Goal: Transaction & Acquisition: Purchase product/service

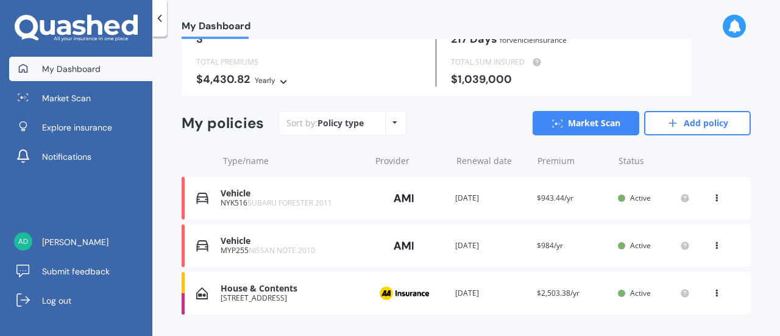
scroll to position [99, 0]
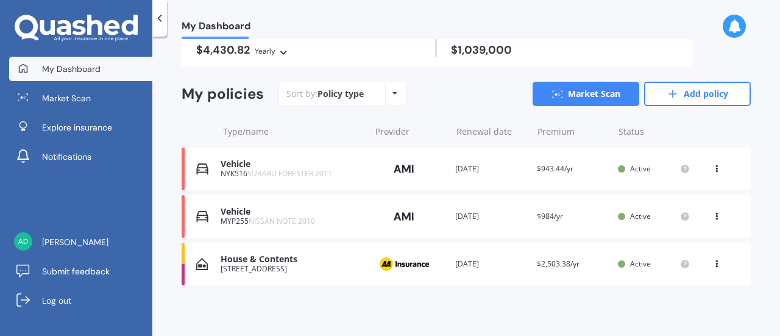
click at [705, 169] on div "View option View policy Delete" at bounding box center [717, 169] width 37 height 12
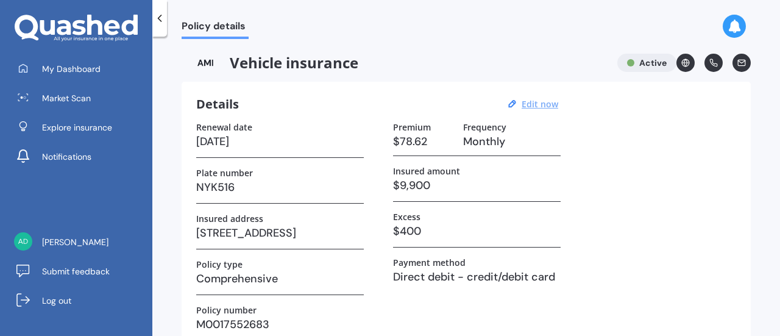
click at [539, 103] on u "Edit now" at bounding box center [539, 104] width 37 height 12
select select "07"
select select "04"
select select "2026"
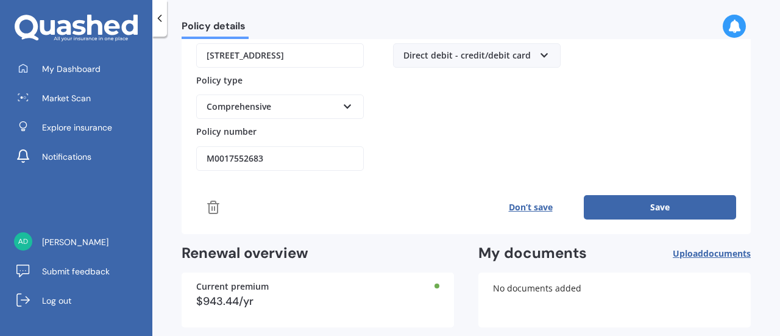
scroll to position [307, 0]
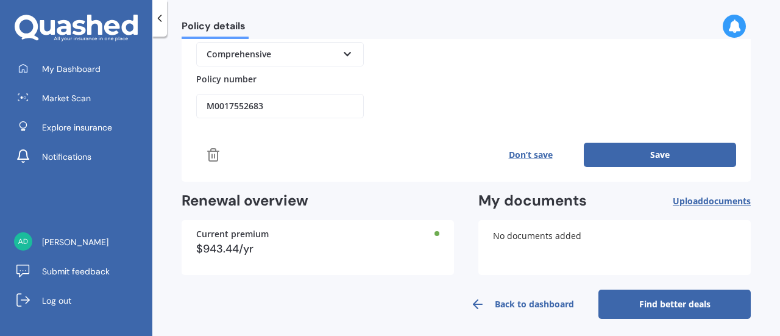
click at [532, 298] on link "Back to dashboard" at bounding box center [522, 303] width 152 height 29
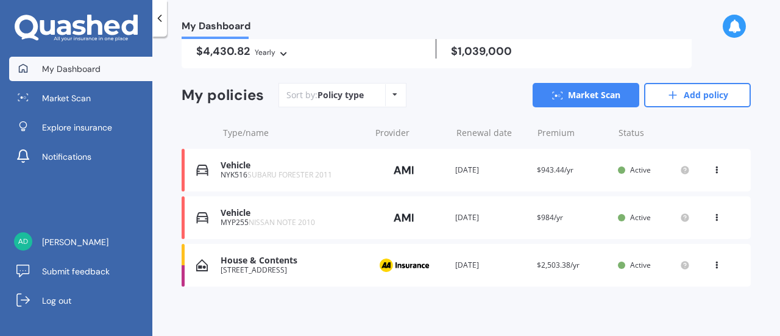
scroll to position [99, 0]
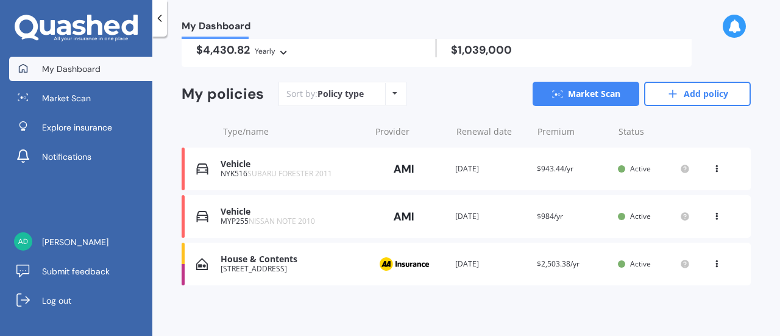
click at [712, 213] on icon at bounding box center [716, 213] width 9 height 7
click at [712, 172] on div "View option View policy Delete" at bounding box center [717, 169] width 11 height 12
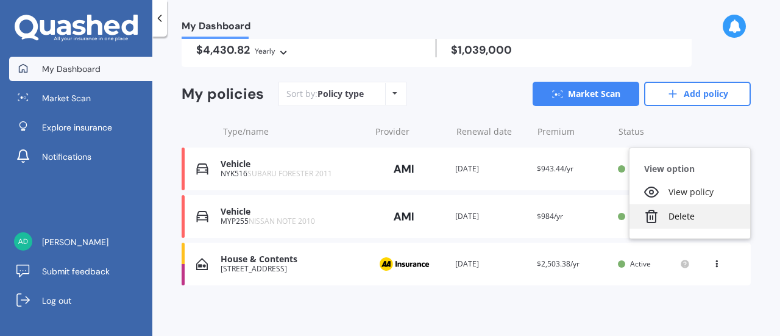
click at [683, 215] on div "Delete" at bounding box center [689, 216] width 121 height 24
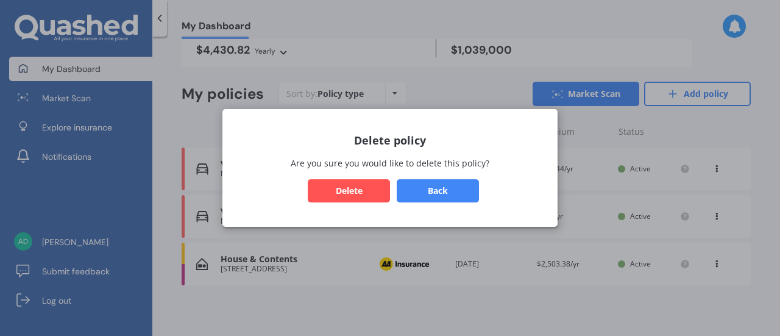
click at [372, 191] on button "Delete" at bounding box center [349, 190] width 82 height 23
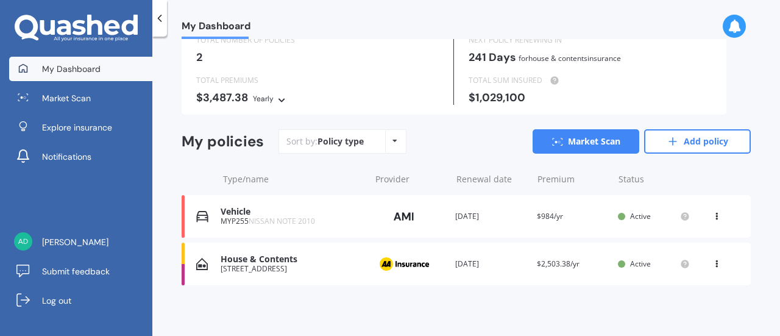
click at [712, 213] on icon at bounding box center [716, 213] width 9 height 7
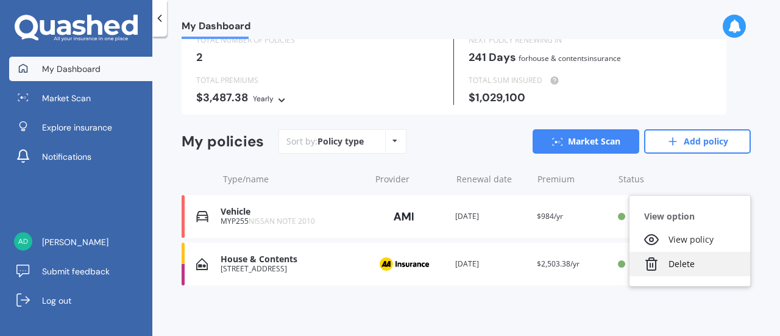
click at [672, 258] on div "Delete" at bounding box center [689, 264] width 121 height 24
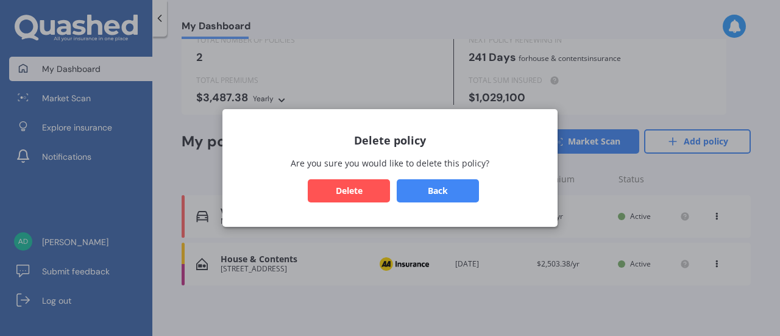
click at [361, 188] on button "Delete" at bounding box center [349, 190] width 82 height 23
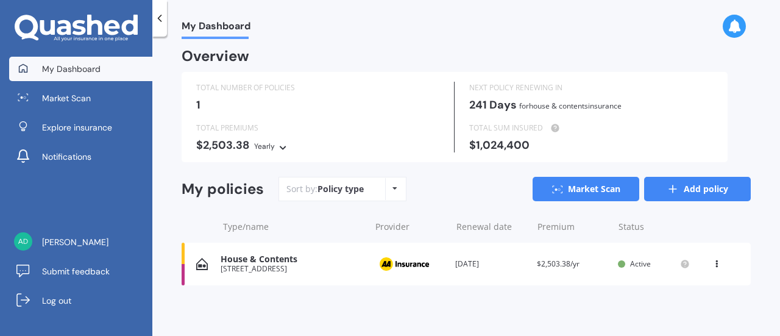
click at [681, 193] on link "Add policy" at bounding box center [697, 189] width 107 height 24
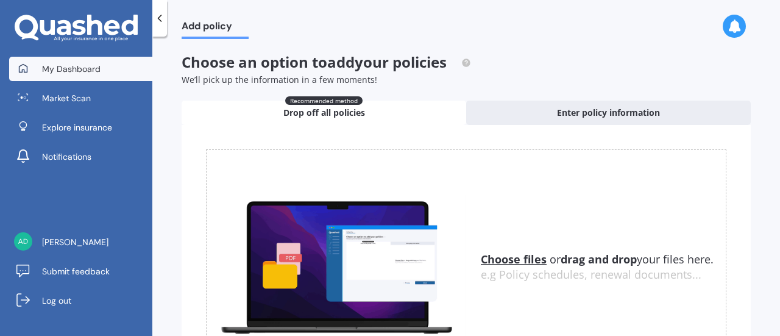
click at [95, 74] on span "My Dashboard" at bounding box center [71, 69] width 58 height 12
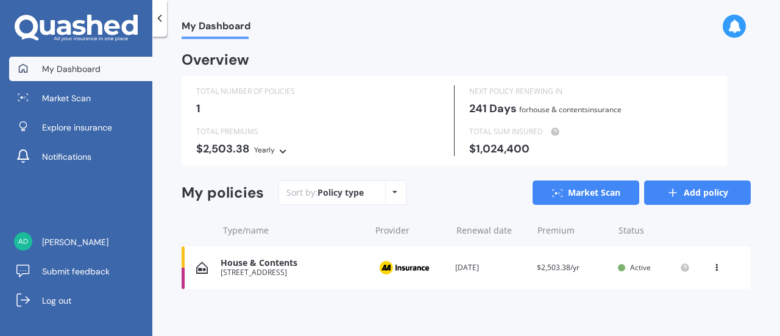
click at [695, 195] on link "Add policy" at bounding box center [697, 192] width 107 height 24
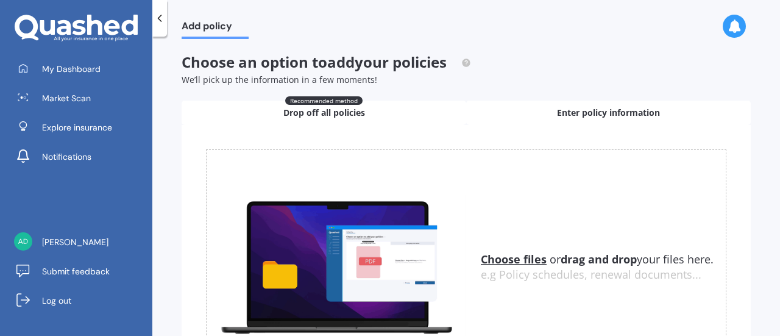
click at [587, 105] on div "Enter policy information" at bounding box center [608, 112] width 284 height 24
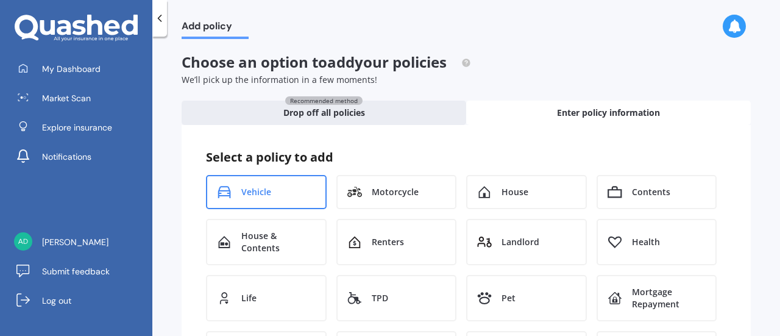
click at [283, 180] on div "Vehicle" at bounding box center [266, 192] width 121 height 34
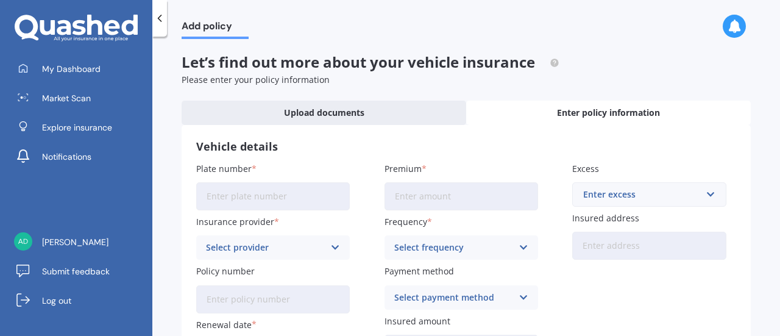
click at [276, 191] on input "Plate number" at bounding box center [272, 196] width 153 height 28
type input "MYP255"
click at [405, 198] on input "Premium" at bounding box center [460, 196] width 153 height 28
type input "$600.00"
click at [604, 197] on div "Enter excess" at bounding box center [641, 194] width 117 height 13
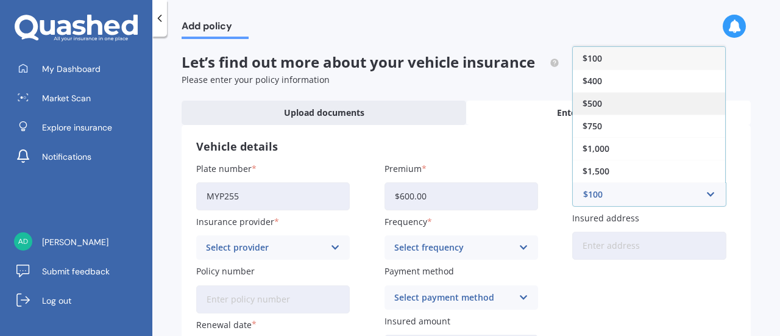
click at [599, 101] on div "$500" at bounding box center [648, 103] width 152 height 23
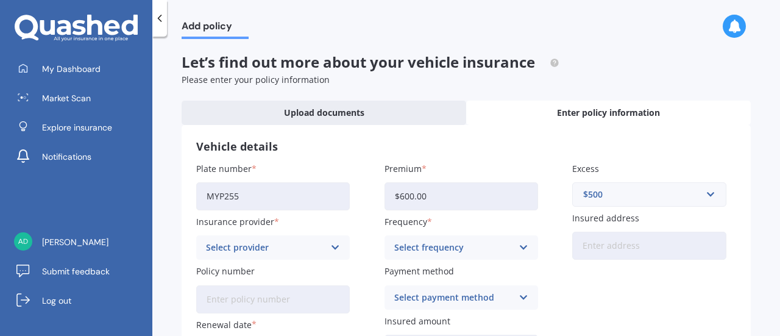
click at [278, 244] on div "Select provider" at bounding box center [265, 247] width 118 height 13
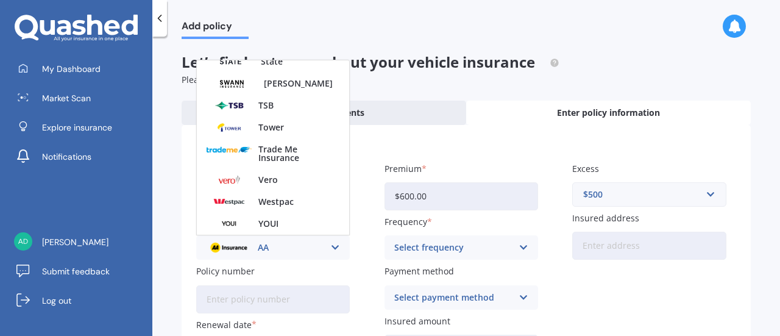
scroll to position [102, 0]
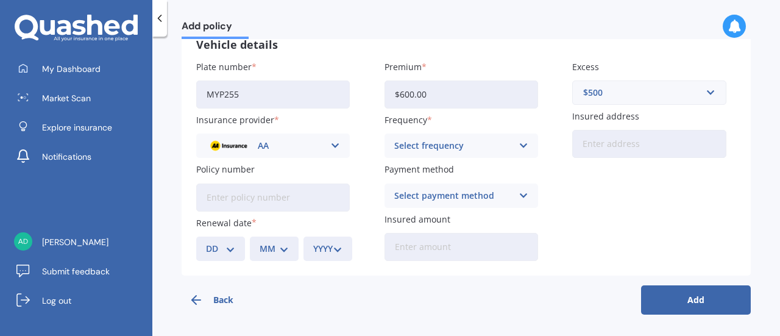
click at [462, 329] on div "Add policy Let’s find out more about your vehicle insurance Please enter your p…" at bounding box center [465, 188] width 627 height 299
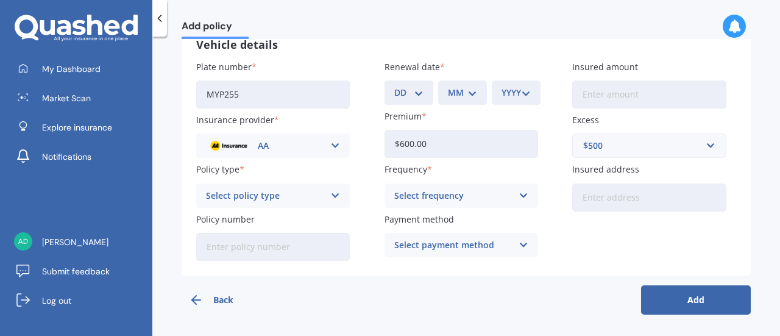
click at [295, 143] on div "AA" at bounding box center [265, 145] width 118 height 13
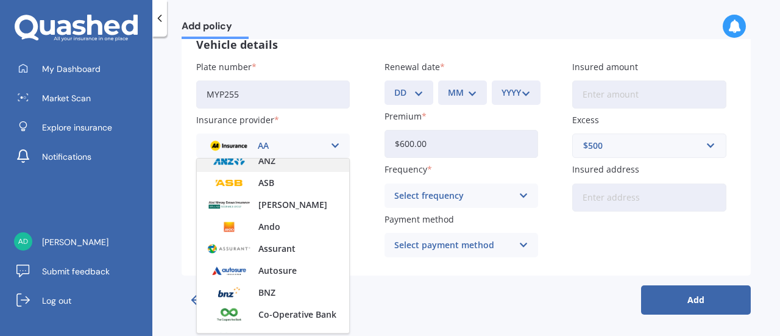
scroll to position [0, 0]
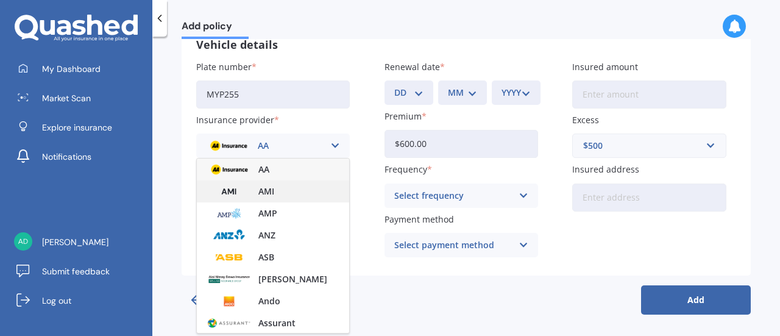
click at [270, 191] on span "AMI" at bounding box center [266, 191] width 16 height 9
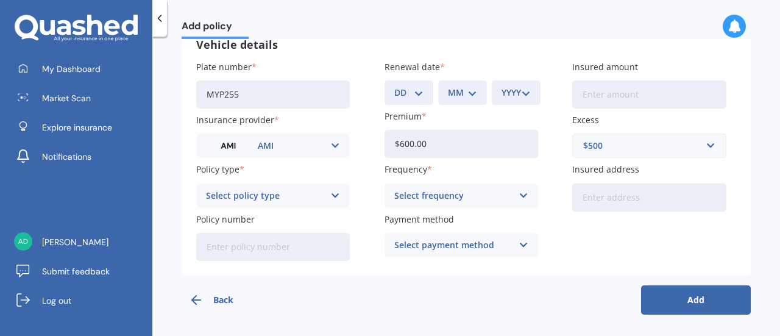
click at [609, 103] on input "Insured amount" at bounding box center [648, 94] width 153 height 28
drag, startPoint x: 609, startPoint y: 103, endPoint x: 289, endPoint y: 188, distance: 331.5
click at [289, 188] on div "Plate number MYP255 Insurance provider AMI AA AMI AMP ANZ ASB [PERSON_NAME] Dow…" at bounding box center [466, 160] width 540 height 200
type input "$5,700"
click at [270, 201] on div "Select policy type" at bounding box center [265, 195] width 118 height 13
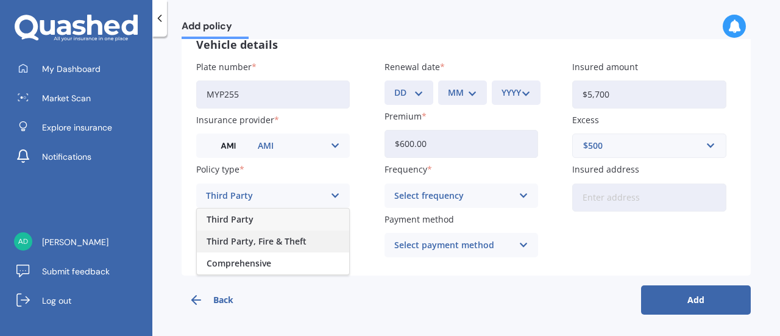
click at [264, 242] on span "Third Party, Fire & Theft" at bounding box center [256, 241] width 100 height 9
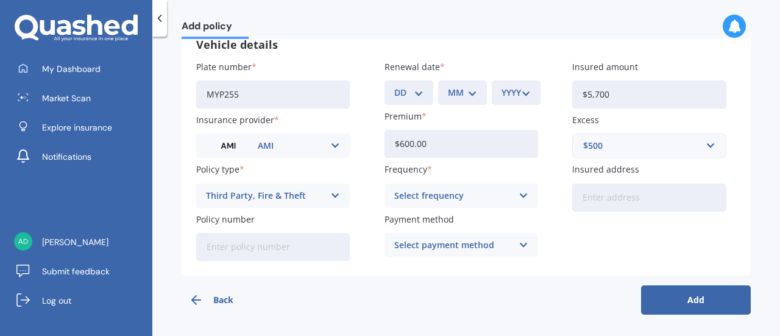
click at [440, 197] on div "Select frequency" at bounding box center [453, 195] width 118 height 13
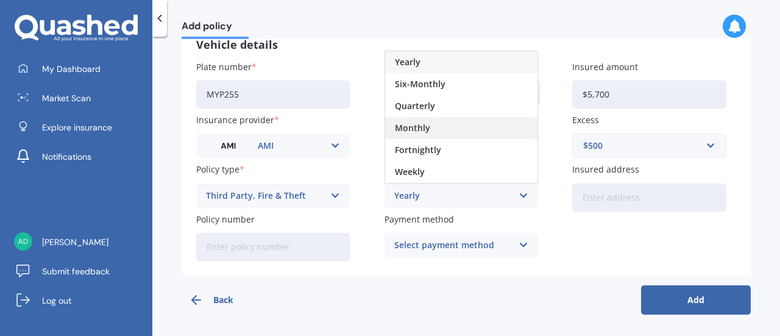
click at [434, 127] on div "Monthly" at bounding box center [461, 128] width 152 height 22
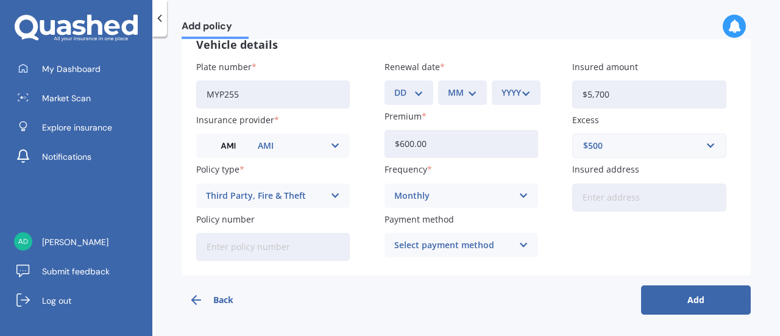
click at [600, 200] on input "Insured address" at bounding box center [648, 197] width 153 height 28
type input "[STREET_ADDRESS]"
click at [449, 244] on div "Select payment method" at bounding box center [453, 244] width 118 height 13
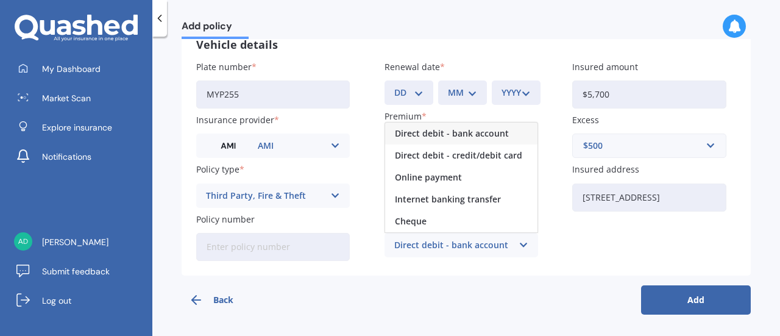
click at [444, 133] on span "Direct debit - bank account" at bounding box center [452, 133] width 114 height 9
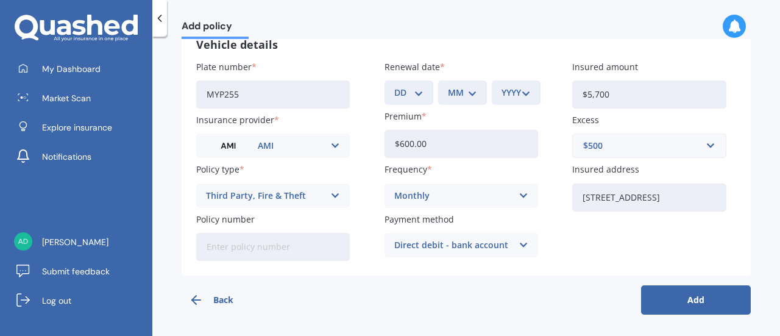
click at [691, 304] on button "Add" at bounding box center [696, 299] width 110 height 29
click at [407, 94] on select "DD 01 02 03 04 05 06 07 08 09 10 11 12 13 14 15 16 17 18 19 20 21 22 23 24 25 2…" at bounding box center [418, 92] width 29 height 13
select select "05"
click at [404, 86] on select "DD 01 02 03 04 05 06 07 08 09 10 11 12 13 14 15 16 17 18 19 20 21 22 23 24 25 2…" at bounding box center [418, 92] width 29 height 13
click at [469, 90] on select "MM 01 02 03 04 05 06 07 08 09 10 11 12" at bounding box center [471, 92] width 29 height 13
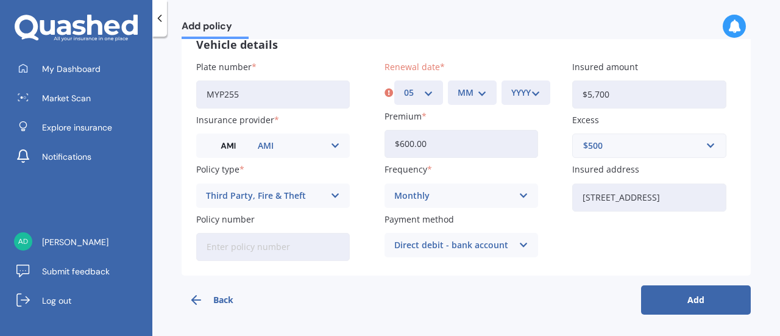
select select "09"
click at [457, 86] on select "MM 01 02 03 04 05 06 07 08 09 10 11 12" at bounding box center [471, 92] width 29 height 13
click at [521, 96] on select "YYYY 2027 2026 2025 2024 2023 2022 2021 2020 2019 2018 2017 2016 2015 2014 2013…" at bounding box center [525, 92] width 29 height 13
select select "2025"
click at [511, 86] on select "YYYY 2027 2026 2025 2024 2023 2022 2021 2020 2019 2018 2017 2016 2015 2014 2013…" at bounding box center [525, 92] width 29 height 13
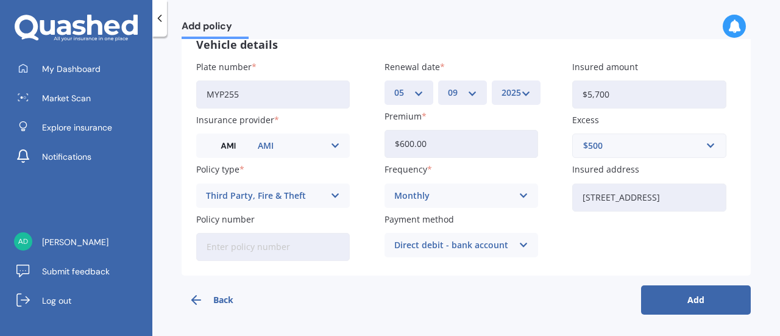
click at [658, 298] on button "Add" at bounding box center [696, 299] width 110 height 29
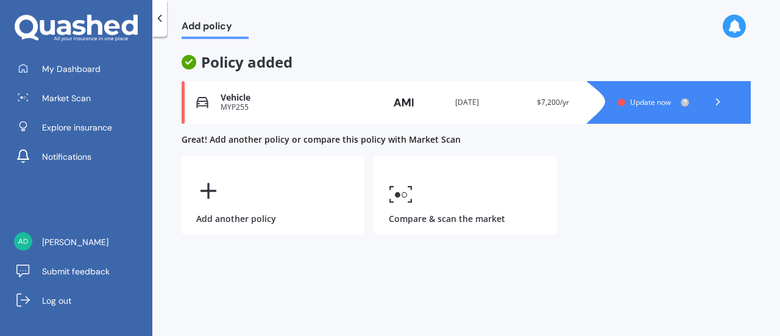
click at [713, 98] on icon at bounding box center [717, 102] width 12 height 12
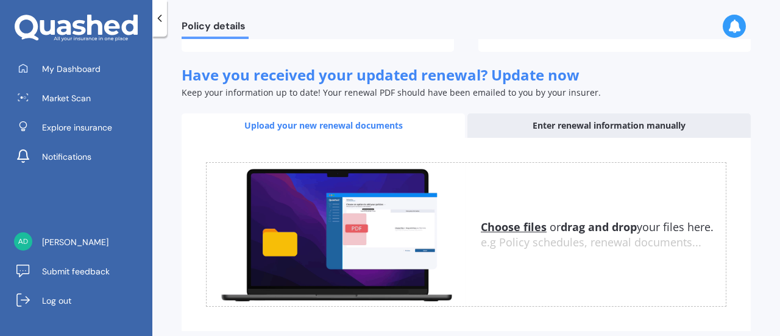
scroll to position [208, 0]
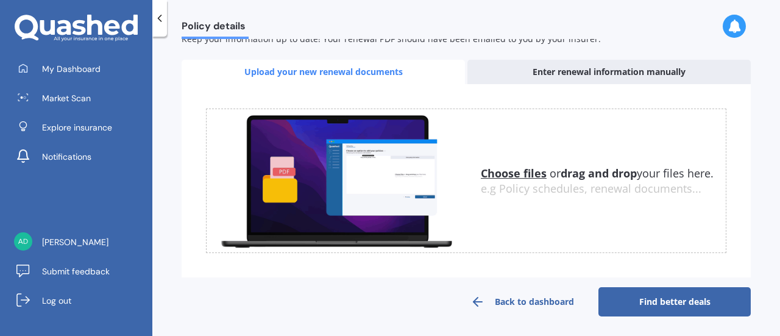
click at [664, 297] on link "Find better deals" at bounding box center [674, 301] width 152 height 29
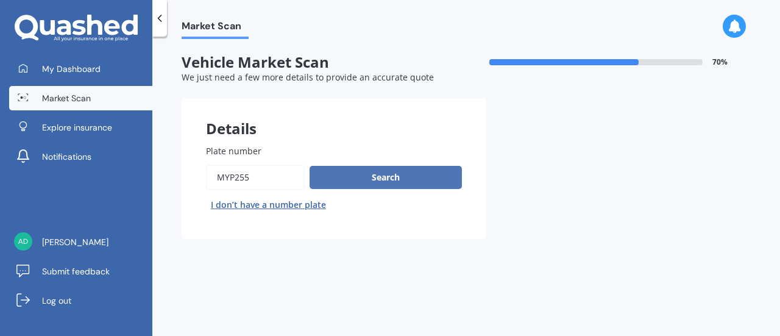
click at [381, 177] on button "Search" at bounding box center [385, 177] width 152 height 23
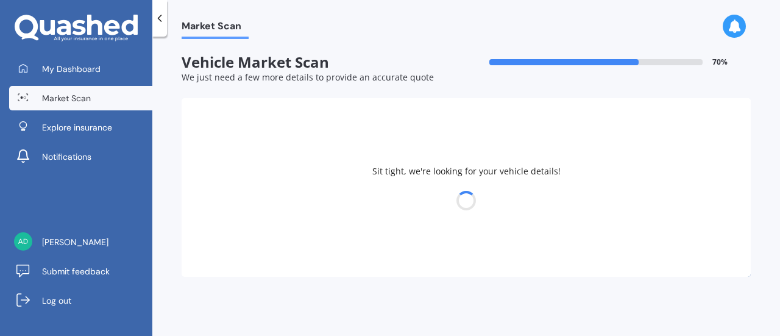
select select "NISSAN"
select select "NOTE"
select select "13"
select select "06"
select select "1972"
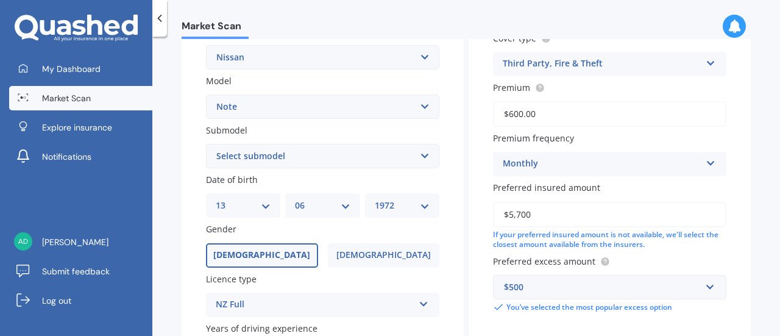
scroll to position [245, 0]
click at [259, 206] on select "DD 01 02 03 04 05 06 07 08 09 10 11 12 13 14 15 16 17 18 19 20 21 22 23 24 25 2…" at bounding box center [243, 205] width 55 height 13
select select "26"
click at [216, 200] on select "DD 01 02 03 04 05 06 07 08 09 10 11 12 13 14 15 16 17 18 19 20 21 22 23 24 25 2…" at bounding box center [243, 205] width 55 height 13
click at [311, 208] on select "MM 01 02 03 04 05 06 07 08 09 10 11 12" at bounding box center [322, 205] width 55 height 13
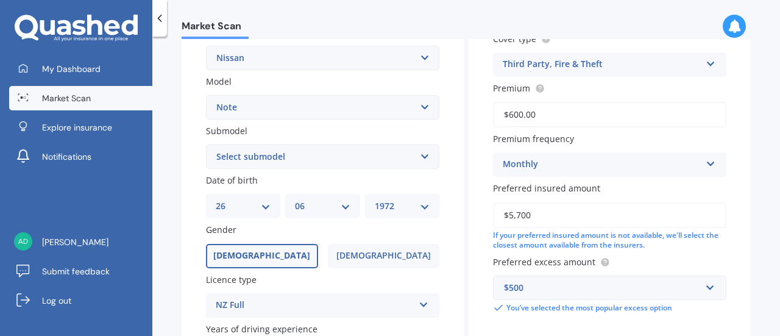
select select "10"
click at [295, 200] on select "MM 01 02 03 04 05 06 07 08 09 10 11 12" at bounding box center [322, 205] width 55 height 13
click at [384, 207] on select "YYYY 2025 2024 2023 2022 2021 2020 2019 2018 2017 2016 2015 2014 2013 2012 2011…" at bounding box center [402, 205] width 55 height 13
select select "2006"
click at [375, 200] on select "YYYY 2025 2024 2023 2022 2021 2020 2019 2018 2017 2016 2015 2014 2013 2012 2011…" at bounding box center [402, 205] width 55 height 13
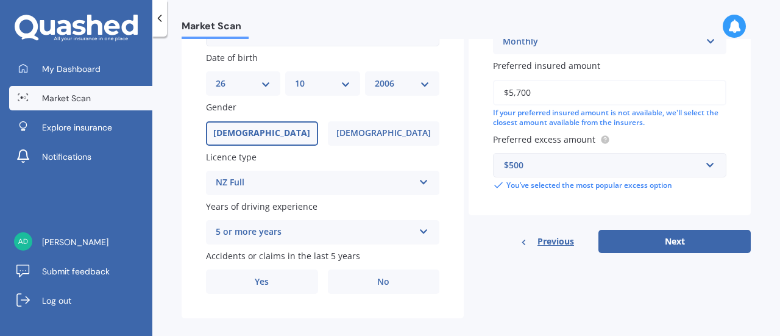
scroll to position [367, 0]
click at [308, 232] on div "5 or more years" at bounding box center [315, 232] width 198 height 15
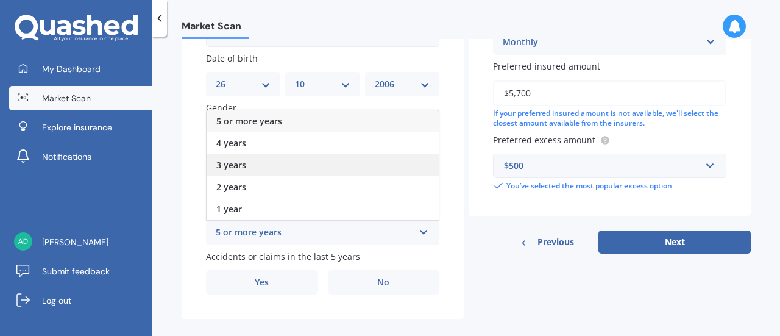
click at [284, 170] on div "3 years" at bounding box center [322, 165] width 232 height 22
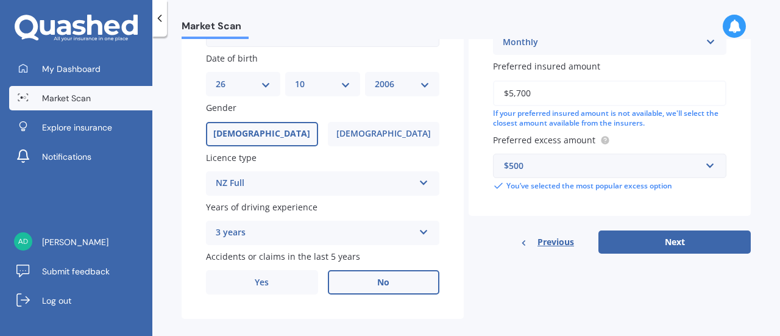
click at [363, 281] on label "No" at bounding box center [384, 282] width 112 height 24
click at [0, 0] on input "No" at bounding box center [0, 0] width 0 height 0
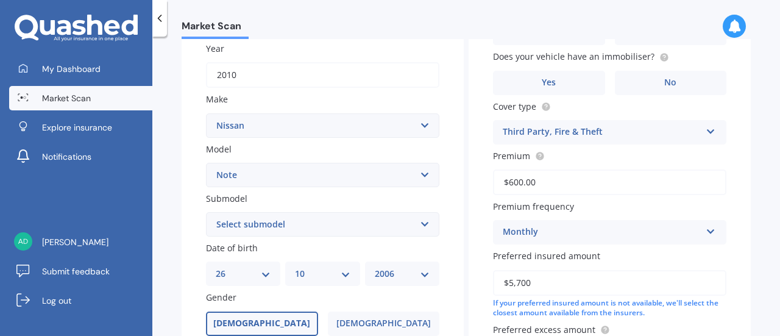
scroll to position [186, 0]
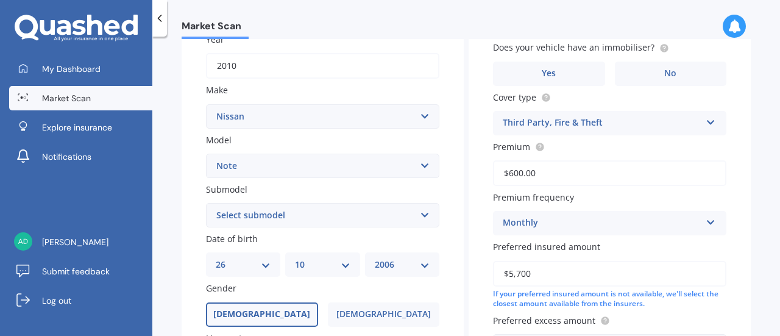
click at [325, 220] on select "Select submodel (All) E-Power Hatchback Non Turbo Station Wagon turbo" at bounding box center [322, 215] width 233 height 24
select select "HATCHBACK NON TURBO"
click at [206, 203] on select "Select submodel (All) E-Power Hatchback Non Turbo Station Wagon turbo" at bounding box center [322, 215] width 233 height 24
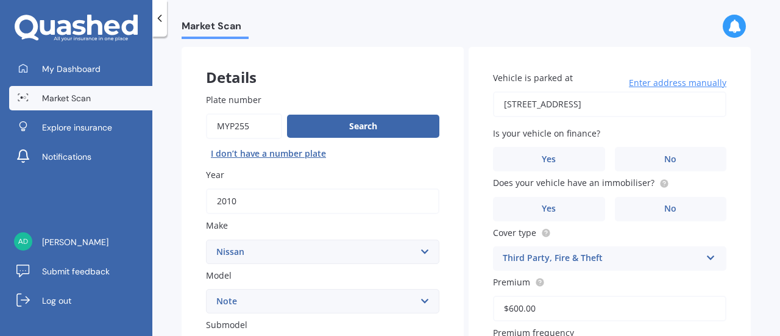
scroll to position [53, 0]
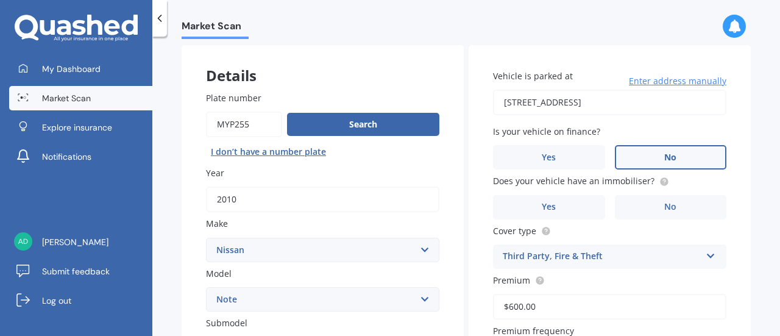
click at [648, 158] on label "No" at bounding box center [670, 157] width 112 height 24
click at [0, 0] on input "No" at bounding box center [0, 0] width 0 height 0
click at [567, 212] on label "Yes" at bounding box center [549, 207] width 112 height 24
click at [0, 0] on input "Yes" at bounding box center [0, 0] width 0 height 0
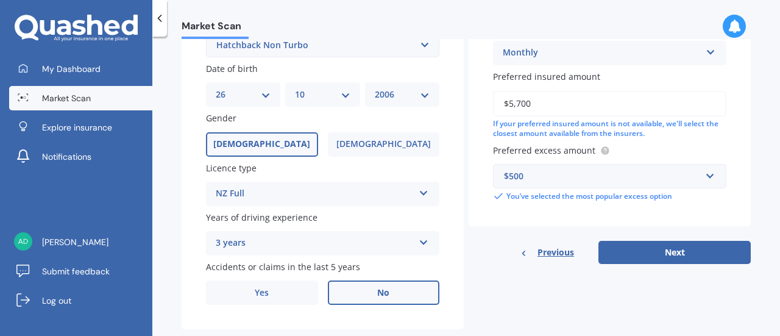
scroll to position [383, 0]
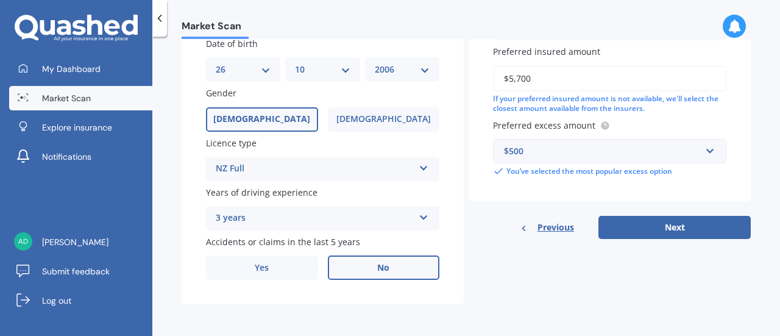
drag, startPoint x: 535, startPoint y: 80, endPoint x: 476, endPoint y: 82, distance: 59.1
type input "$5,000"
click at [666, 233] on button "Next" at bounding box center [674, 227] width 152 height 23
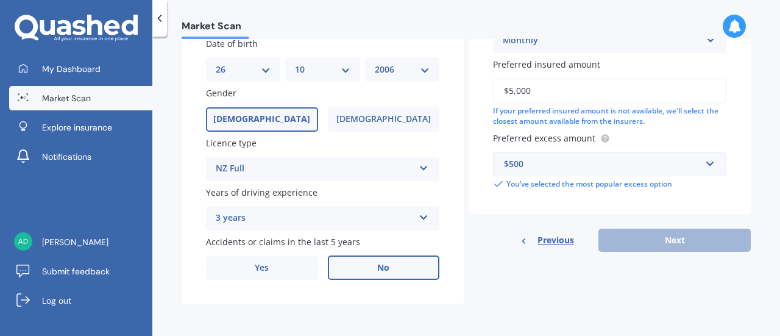
scroll to position [83, 0]
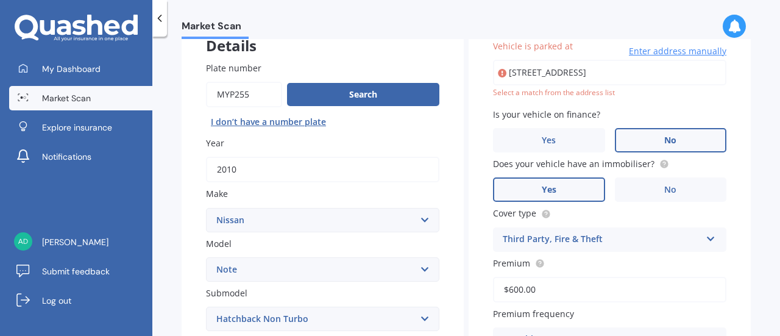
type input "[STREET_ADDRESS]"
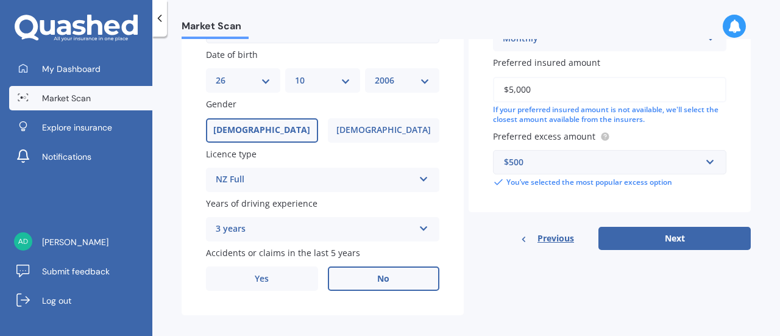
scroll to position [383, 0]
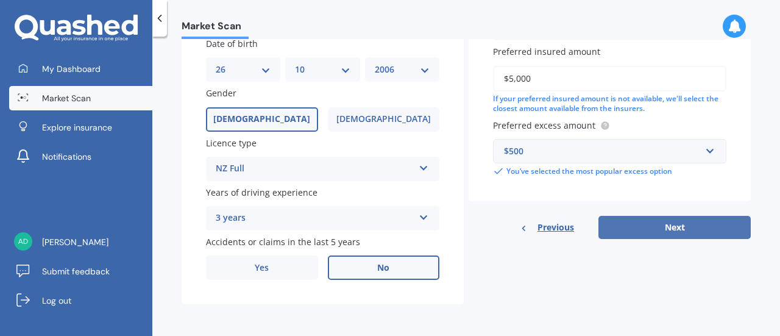
click at [646, 220] on button "Next" at bounding box center [674, 227] width 152 height 23
select select "26"
select select "10"
select select "2006"
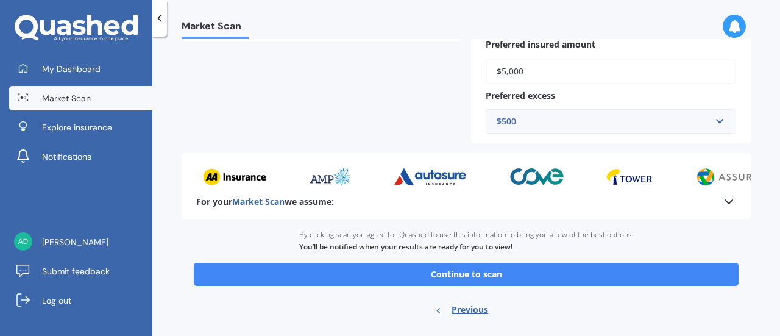
scroll to position [395, 0]
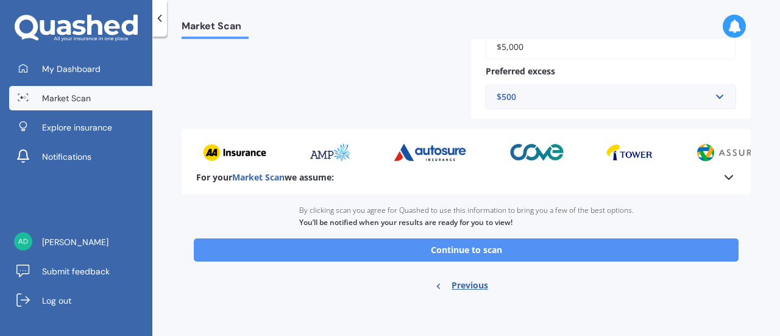
click at [507, 247] on button "Continue to scan" at bounding box center [466, 249] width 544 height 23
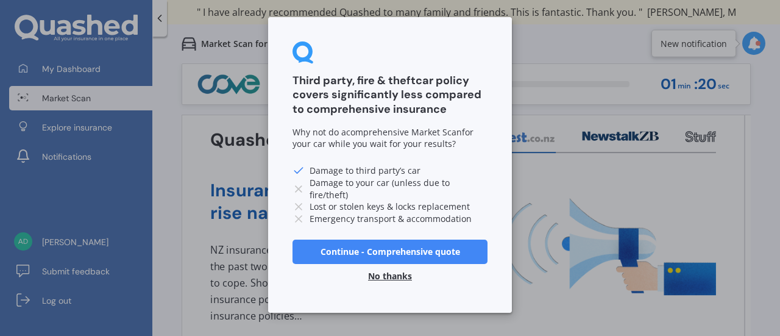
click at [393, 271] on button "No thanks" at bounding box center [390, 276] width 58 height 24
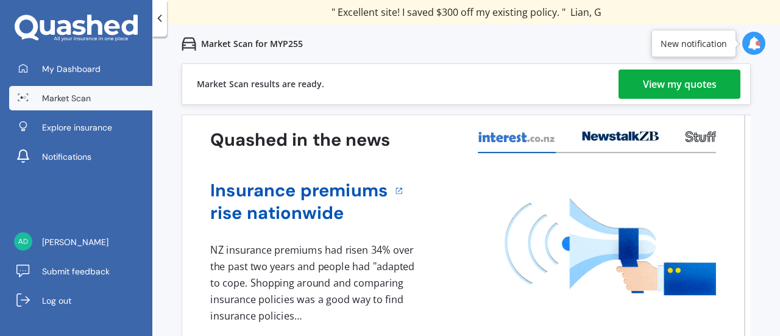
click at [671, 83] on div "View my quotes" at bounding box center [680, 83] width 74 height 29
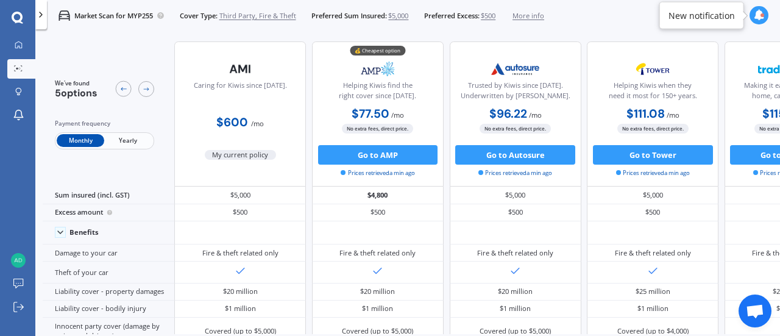
click at [136, 141] on span "Yearly" at bounding box center [128, 140] width 48 height 13
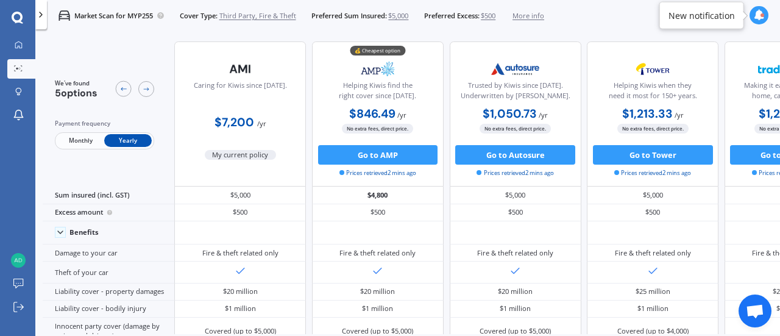
click at [73, 144] on span "Monthly" at bounding box center [81, 140] width 48 height 13
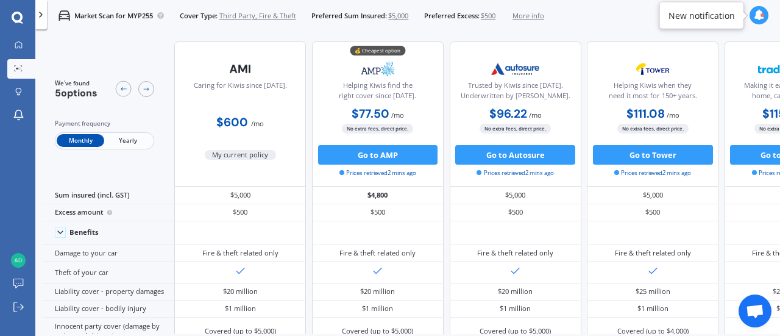
click at [527, 15] on span "More info" at bounding box center [528, 16] width 32 height 10
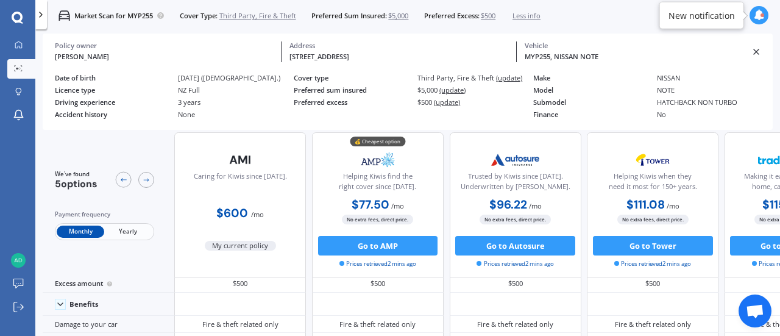
scroll to position [35, 0]
click at [15, 49] on div at bounding box center [18, 45] width 15 height 9
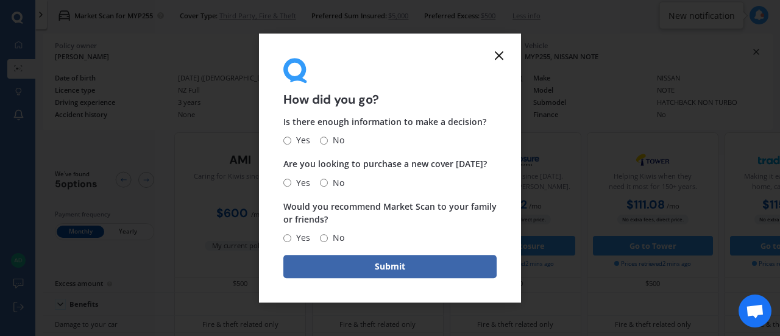
click at [499, 55] on icon at bounding box center [498, 55] width 15 height 15
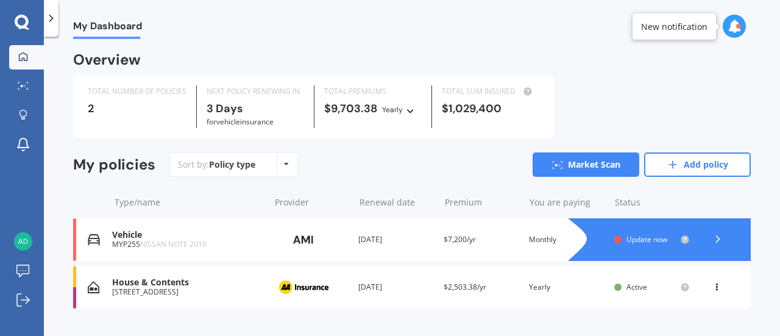
click at [654, 238] on span "Update now" at bounding box center [646, 239] width 41 height 10
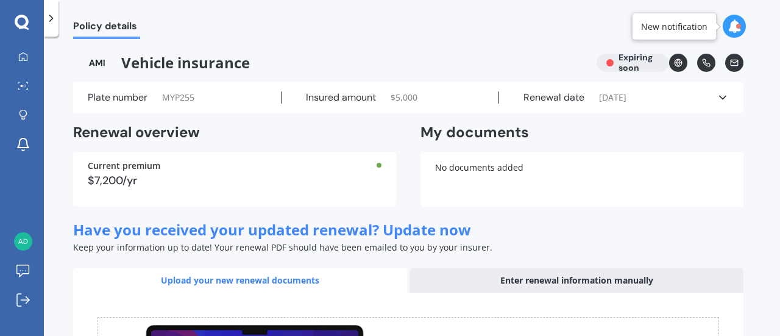
click at [295, 180] on div "$7,200/yr" at bounding box center [235, 180] width 294 height 11
click at [720, 97] on polyline at bounding box center [722, 97] width 6 height 3
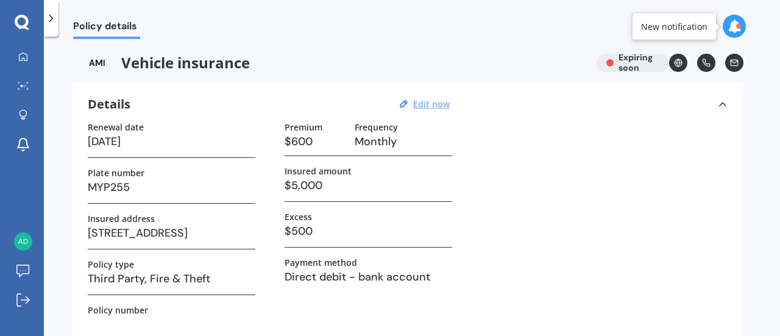
click at [434, 103] on u "Edit now" at bounding box center [431, 104] width 37 height 12
select select "05"
select select "09"
select select "2025"
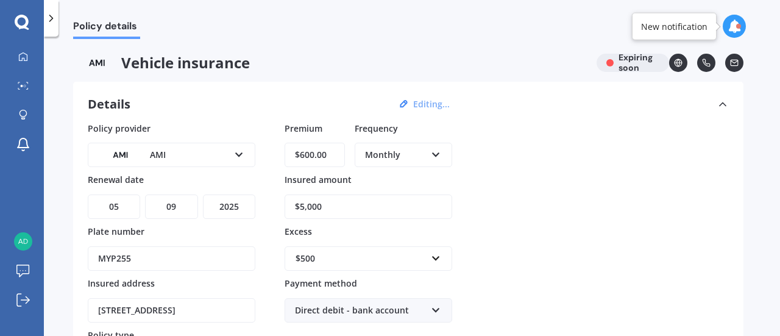
click at [378, 159] on div "Monthly" at bounding box center [395, 154] width 61 height 13
click at [303, 153] on input "$600.00" at bounding box center [314, 155] width 60 height 24
click at [309, 153] on input "$600.00" at bounding box center [314, 155] width 60 height 24
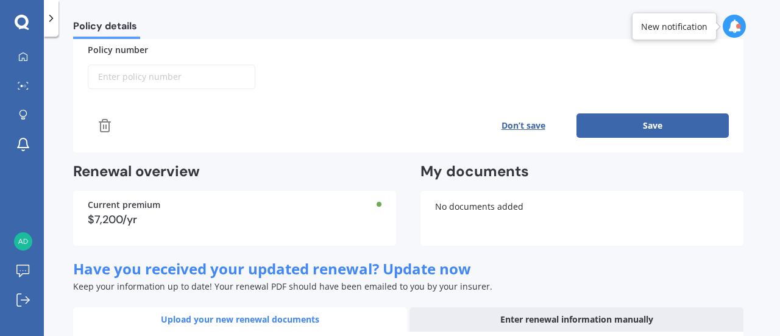
scroll to position [336, 0]
type input "$50.00"
click at [661, 121] on button "Save" at bounding box center [652, 126] width 152 height 24
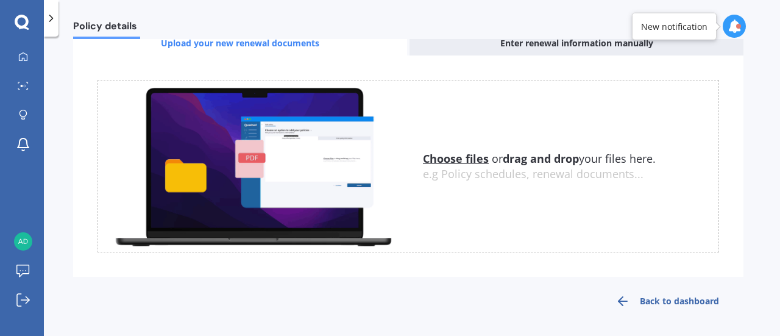
scroll to position [418, 0]
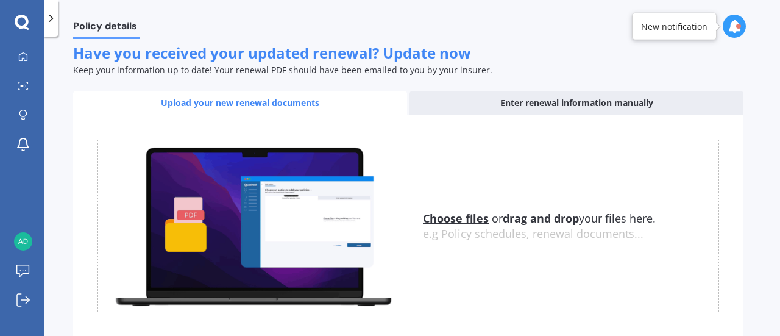
drag, startPoint x: 588, startPoint y: 164, endPoint x: 597, endPoint y: 217, distance: 54.4
click at [597, 217] on div "Choose files or drag and drop your files here. Choose files or photos e.g Polic…" at bounding box center [407, 225] width 621 height 172
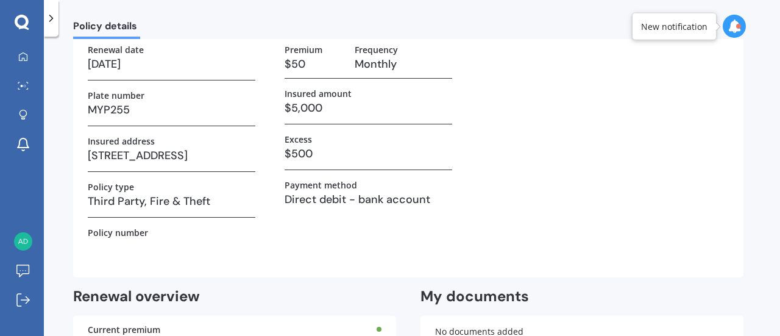
scroll to position [0, 0]
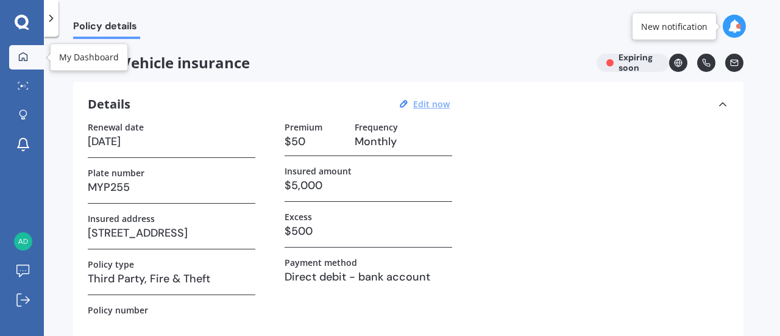
click at [28, 60] on div at bounding box center [23, 57] width 18 height 11
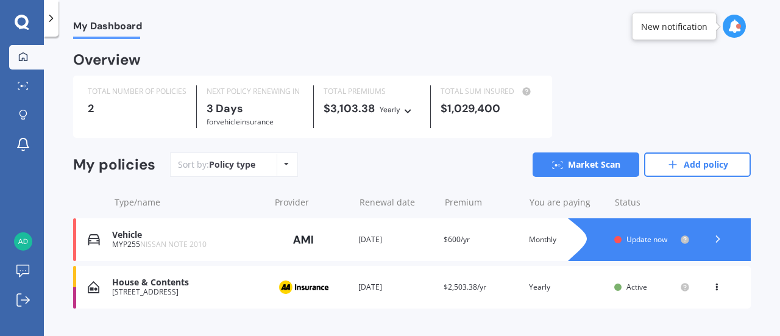
scroll to position [24, 0]
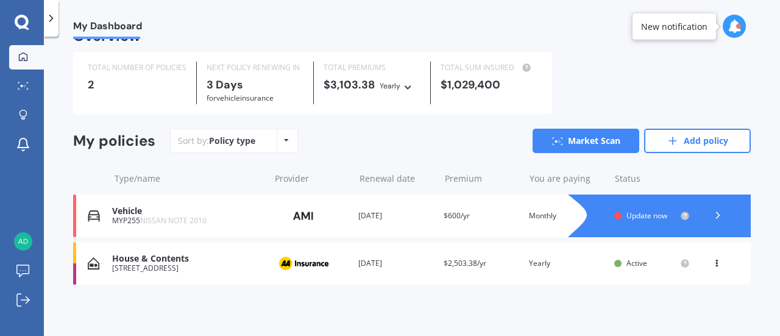
click at [638, 216] on span "Update now" at bounding box center [646, 215] width 41 height 10
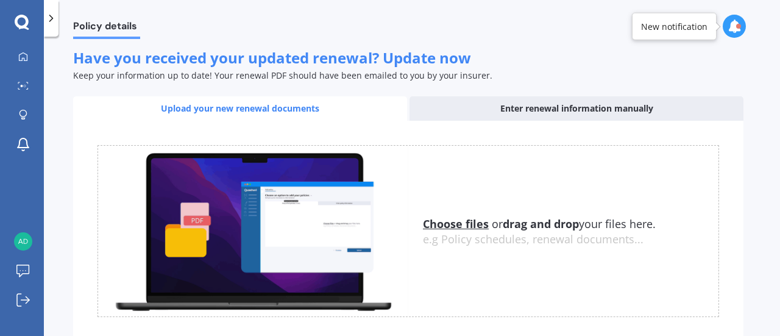
scroll to position [238, 0]
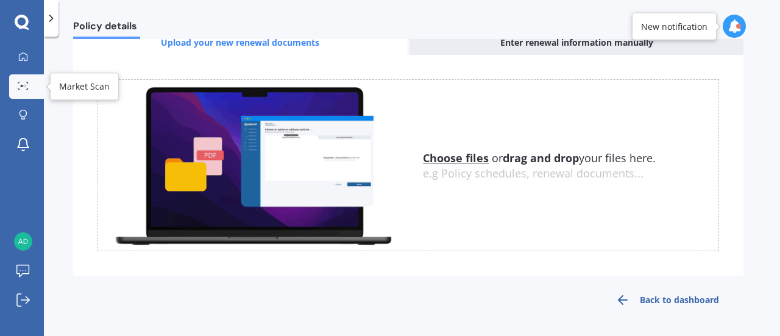
click at [32, 82] on link "Market Scan" at bounding box center [26, 86] width 35 height 24
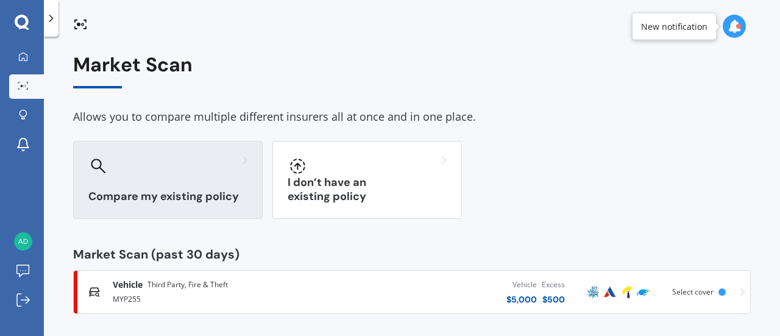
scroll to position [5, 0]
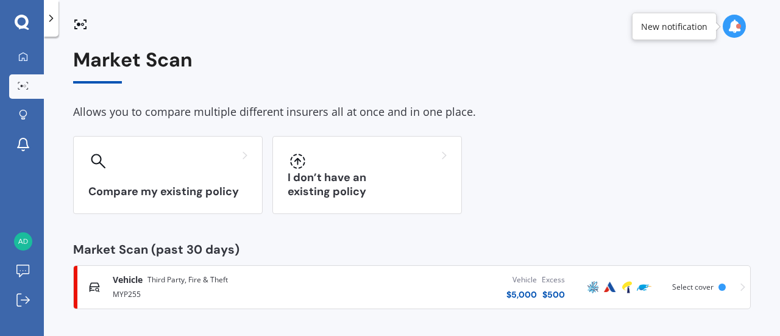
click at [210, 297] on div "MYP255" at bounding box center [220, 293] width 215 height 15
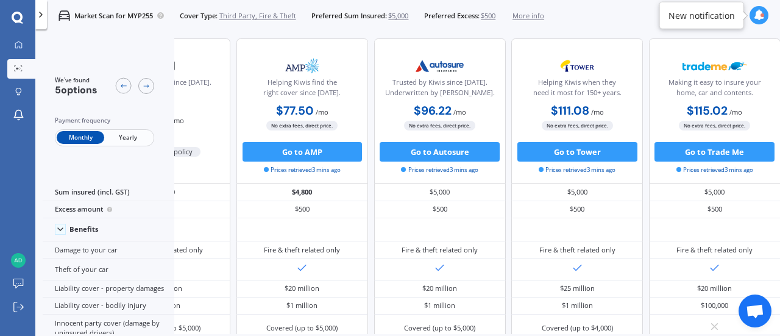
scroll to position [7, 0]
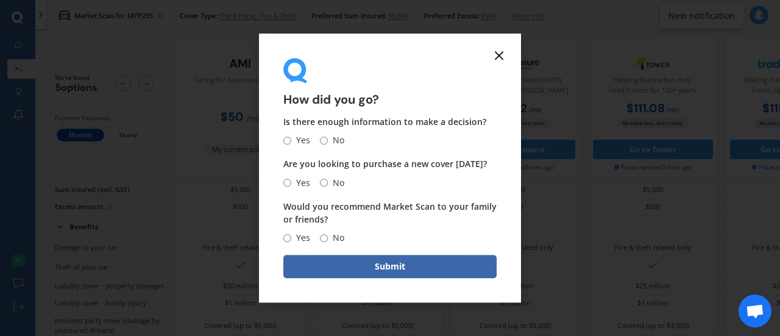
click at [495, 54] on icon at bounding box center [498, 55] width 15 height 15
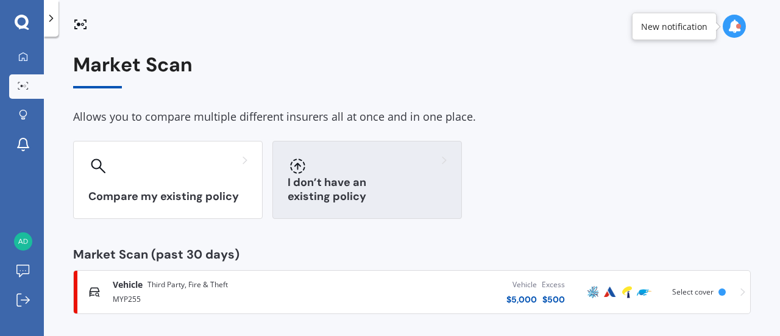
scroll to position [5, 0]
